Goal: Information Seeking & Learning: Learn about a topic

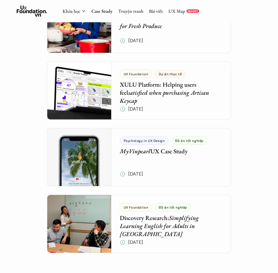
scroll to position [2262, 0]
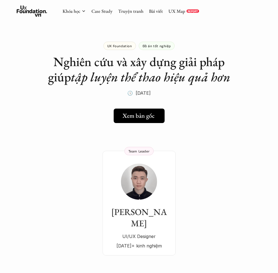
click at [142, 120] on link "Xem bản gốc" at bounding box center [138, 116] width 51 height 14
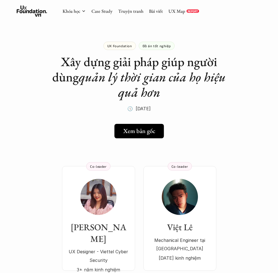
click at [133, 128] on h5 "Xem bản gốc" at bounding box center [139, 131] width 32 height 7
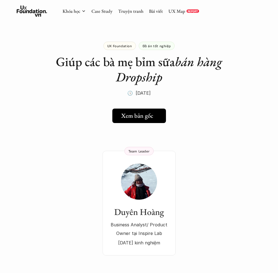
click at [137, 116] on h5 "Xem bản gốc" at bounding box center [137, 115] width 32 height 7
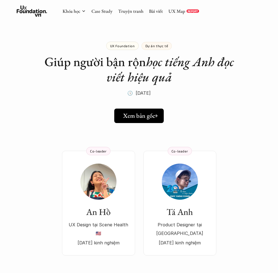
click at [139, 116] on h5 "Xem bản gốc" at bounding box center [139, 115] width 32 height 7
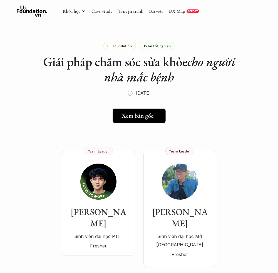
click at [137, 119] on h5 "Xem bản gốc" at bounding box center [138, 115] width 32 height 7
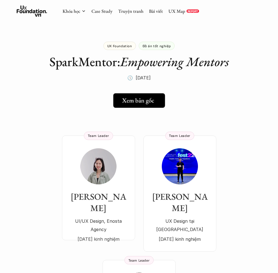
click at [127, 101] on h5 "Xem bản gốc" at bounding box center [138, 100] width 32 height 7
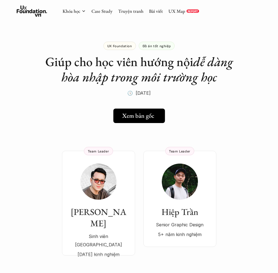
click at [132, 112] on h5 "Xem bản gốc" at bounding box center [138, 115] width 32 height 7
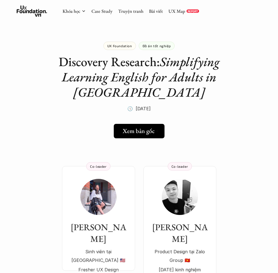
click at [141, 132] on h5 "Xem bản gốc" at bounding box center [139, 131] width 32 height 7
